Goal: Task Accomplishment & Management: Manage account settings

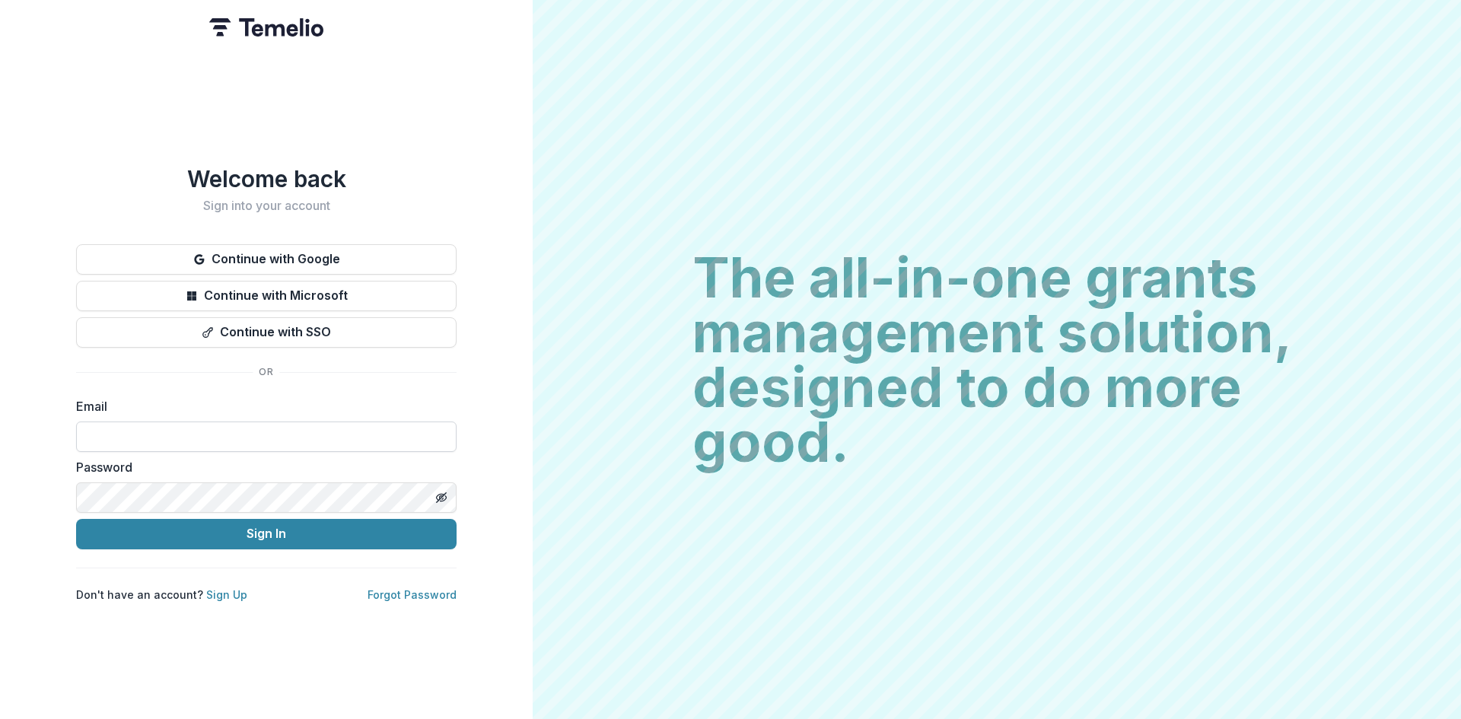
click at [250, 435] on input at bounding box center [266, 437] width 381 height 30
type input "**********"
click at [278, 527] on button "Sign In" at bounding box center [266, 534] width 381 height 30
click at [295, 533] on button "Sign In" at bounding box center [266, 534] width 381 height 30
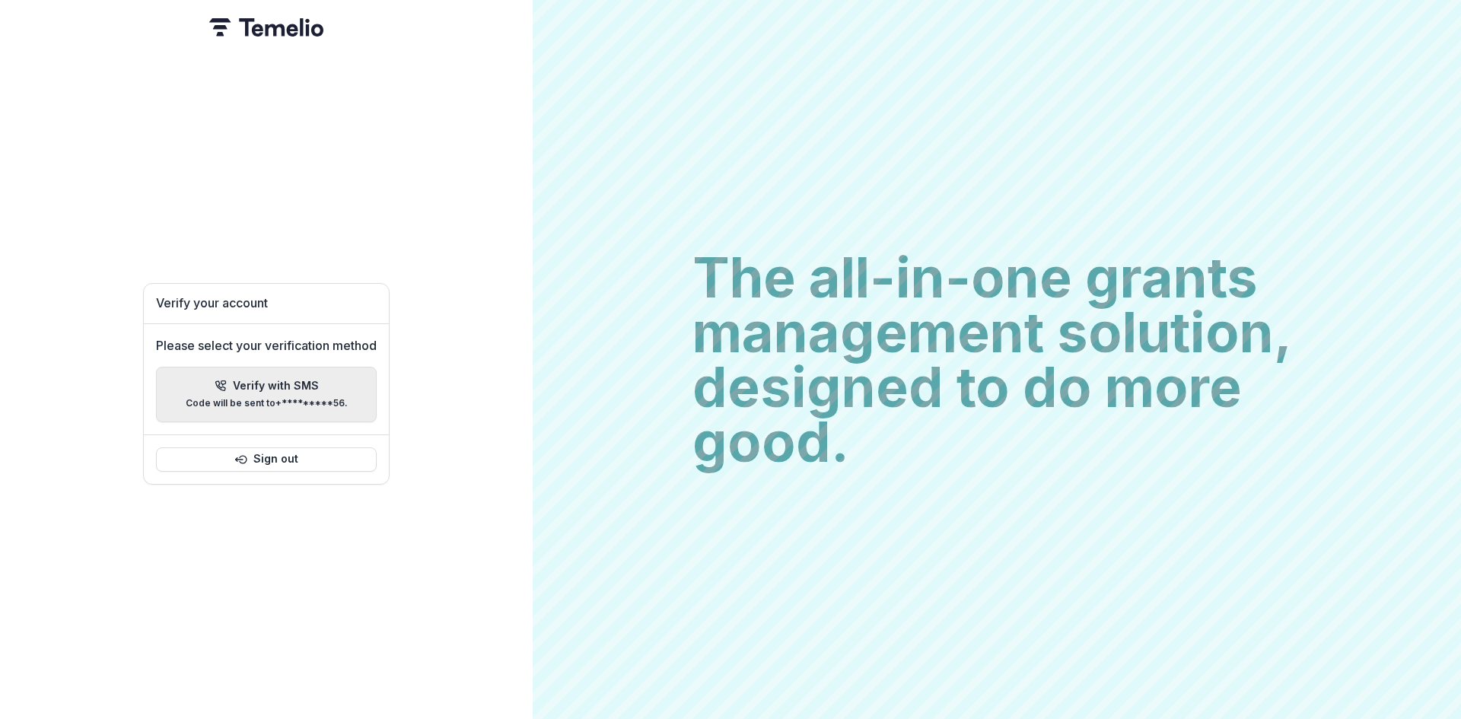
click at [291, 380] on p "Verify with SMS" at bounding box center [276, 386] width 86 height 13
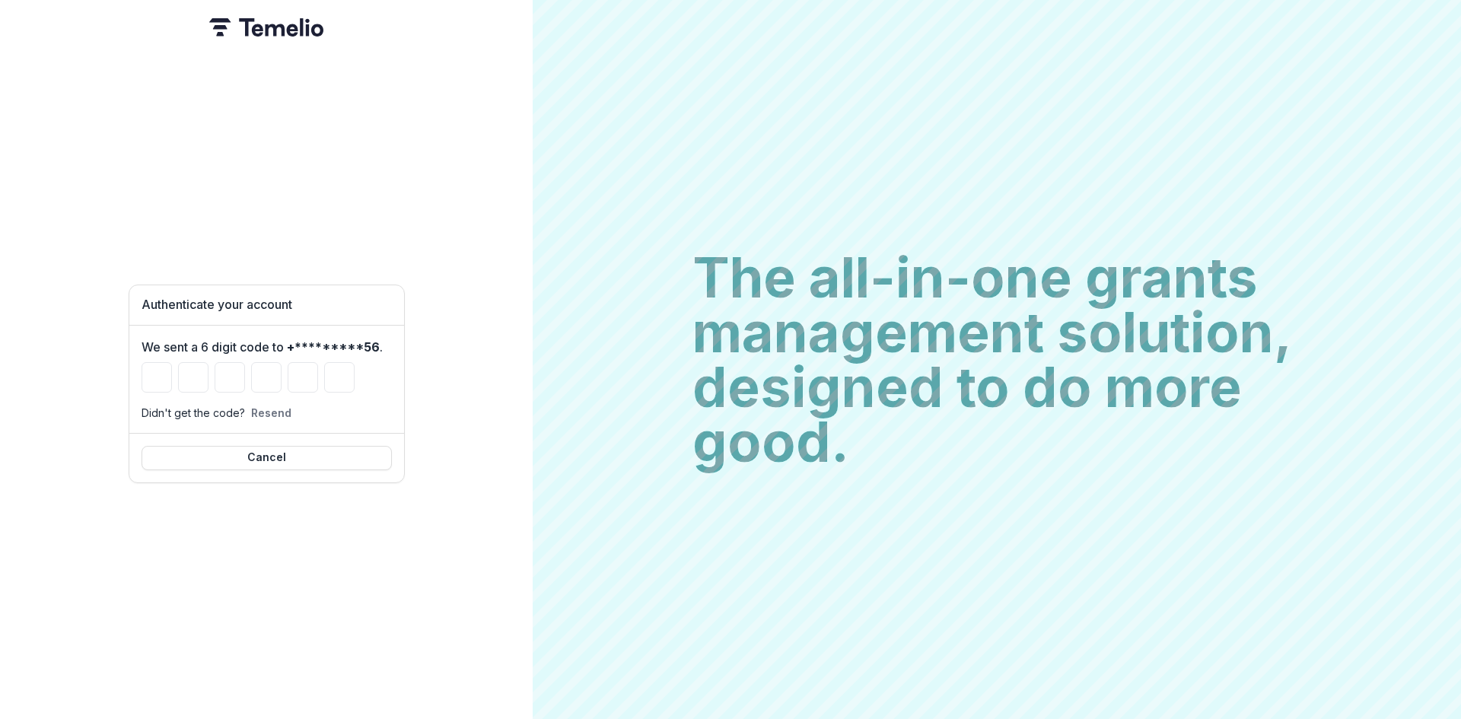
type input "*"
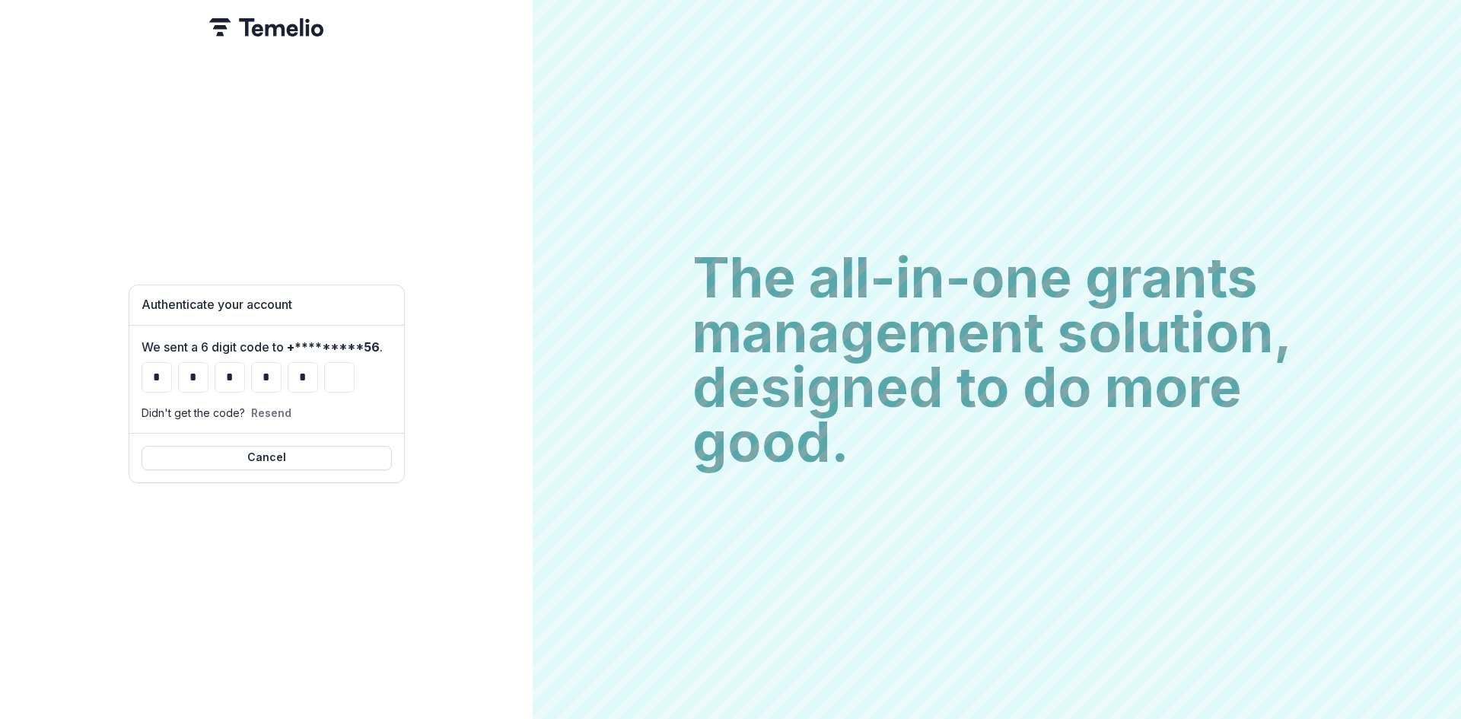
type input "*"
